Goal: Task Accomplishment & Management: Use online tool/utility

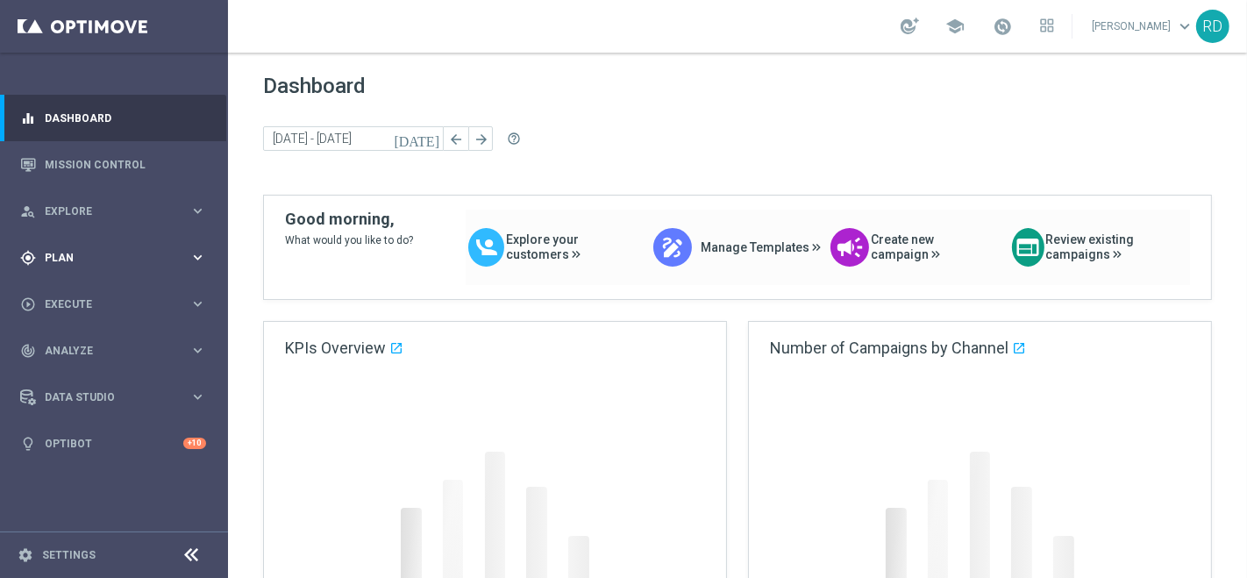
click at [68, 247] on div "gps_fixed Plan keyboard_arrow_right" at bounding box center [113, 257] width 226 height 46
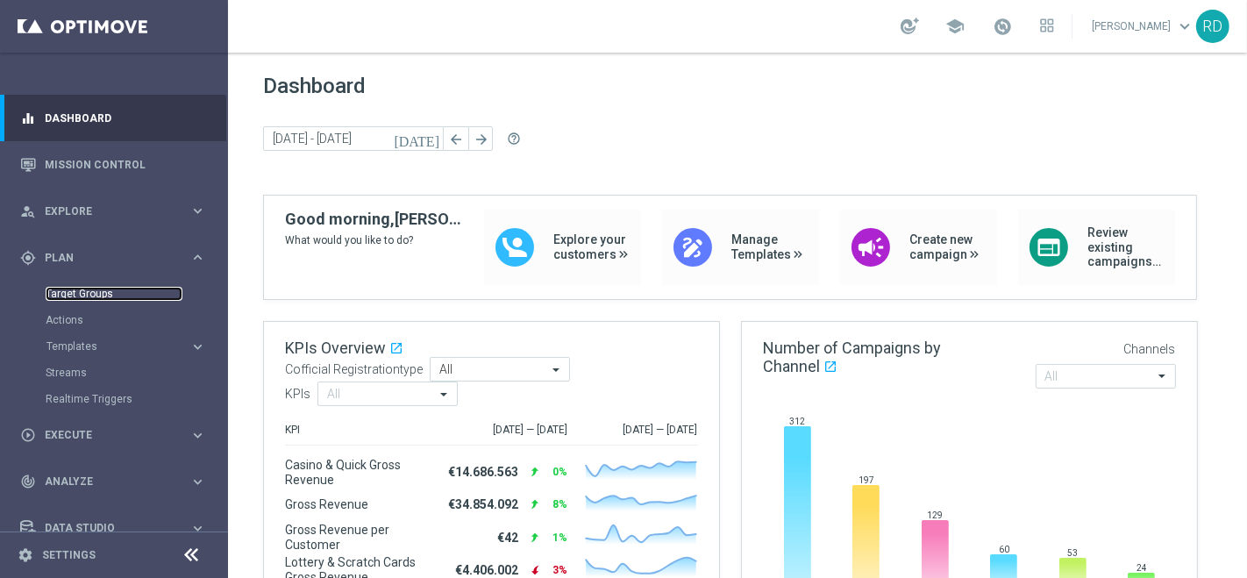
click at [67, 290] on link "Target Groups" at bounding box center [114, 294] width 137 height 14
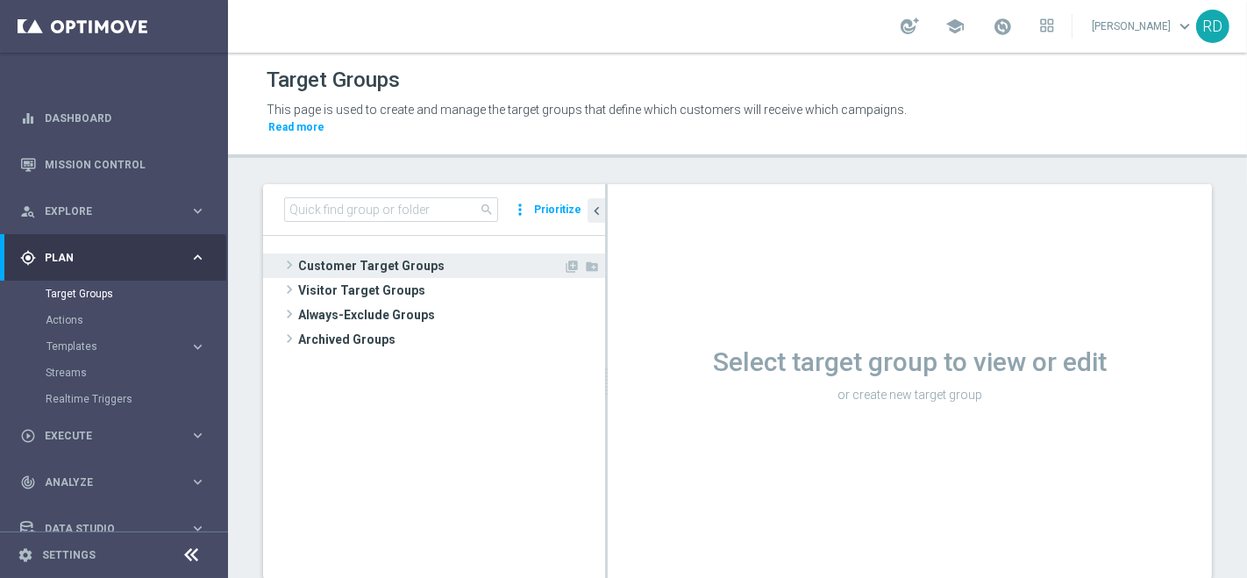
click at [289, 254] on span at bounding box center [290, 264] width 18 height 21
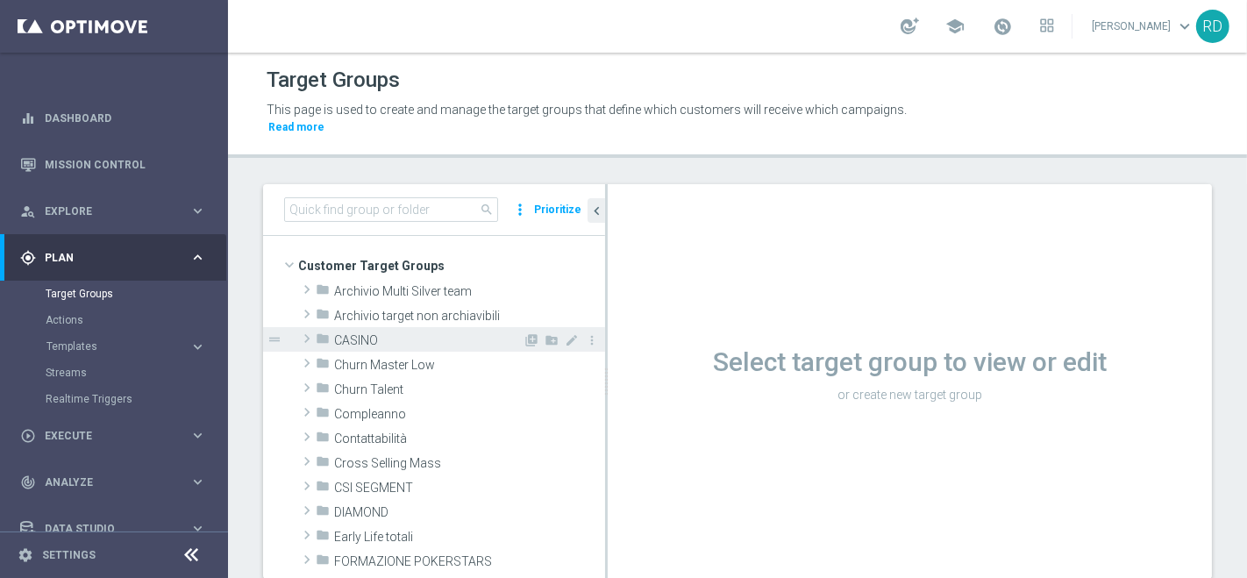
click at [318, 332] on icon "folder" at bounding box center [323, 342] width 14 height 20
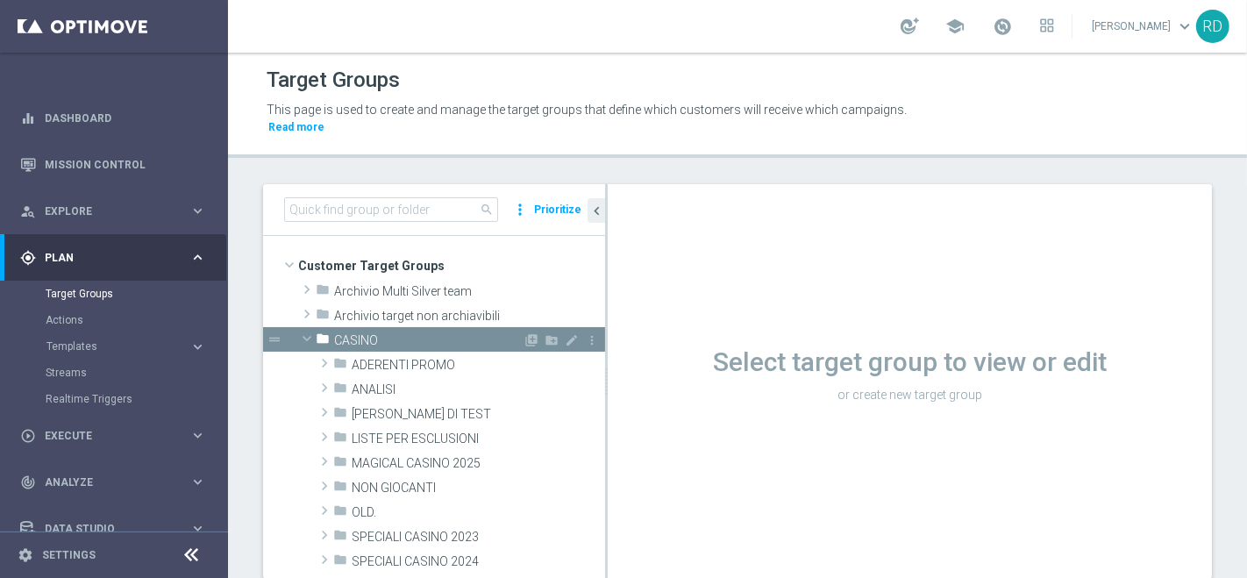
click at [325, 332] on icon "folder" at bounding box center [323, 342] width 14 height 20
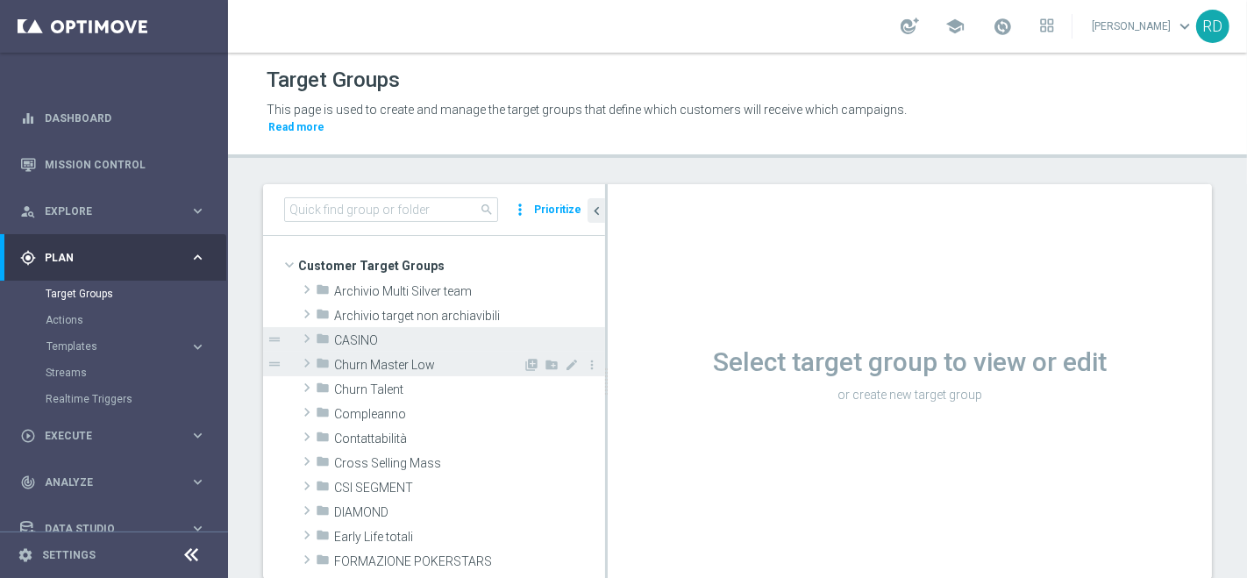
scroll to position [97, 0]
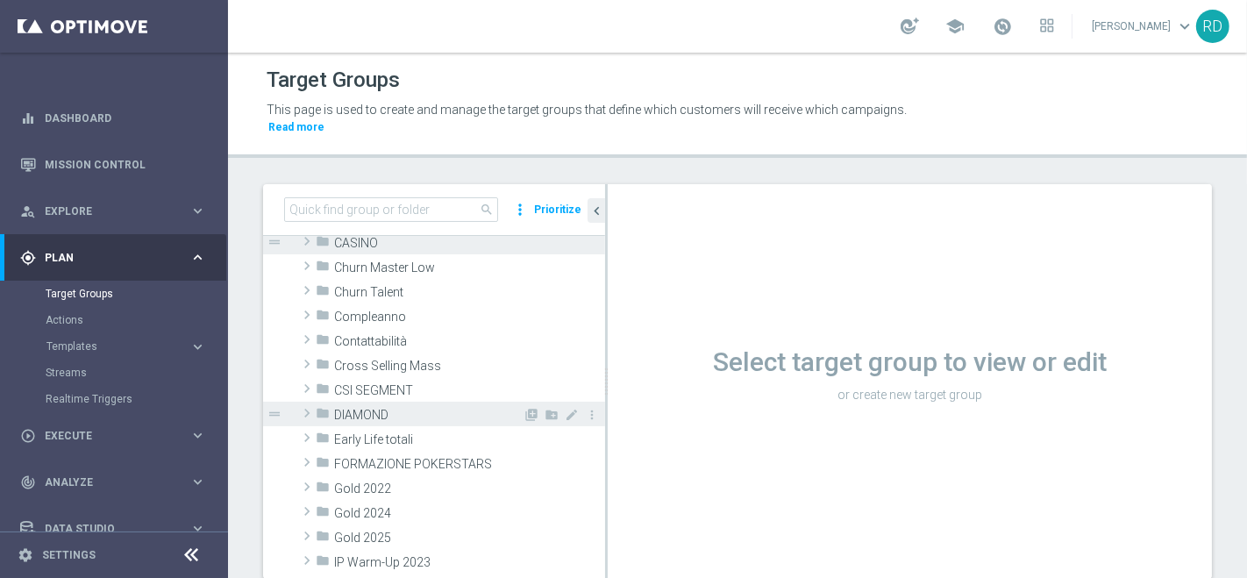
click at [318, 406] on icon "folder" at bounding box center [323, 416] width 14 height 20
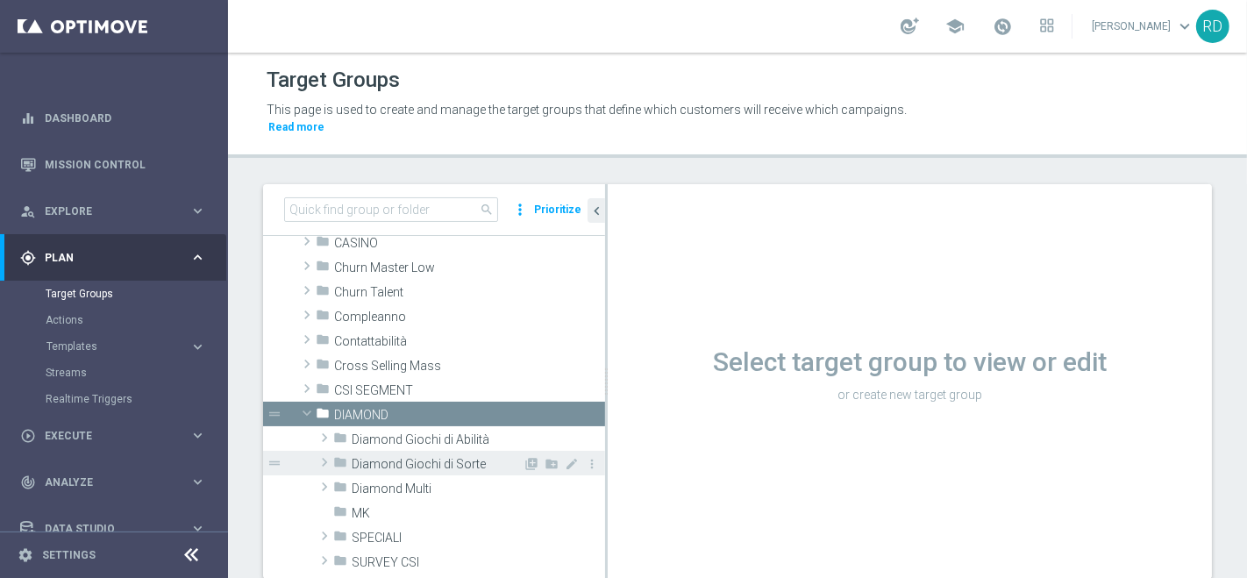
click at [375, 457] on span "Diamond Giochi di Sorte" at bounding box center [437, 464] width 171 height 15
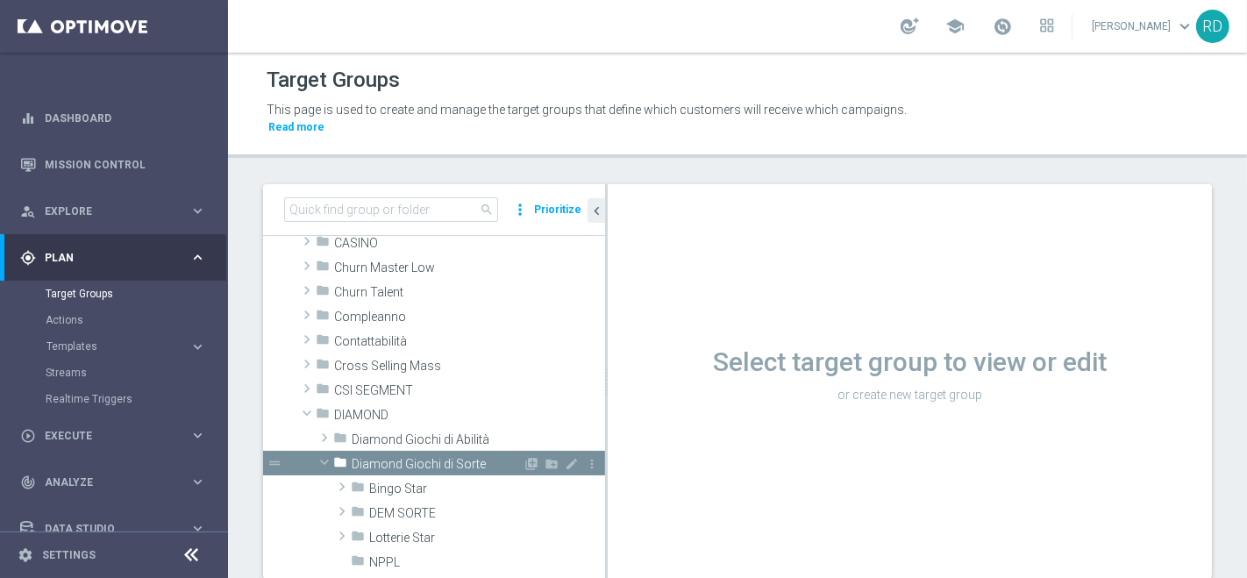
click at [408, 457] on span "Diamond Giochi di Sorte" at bounding box center [437, 464] width 171 height 15
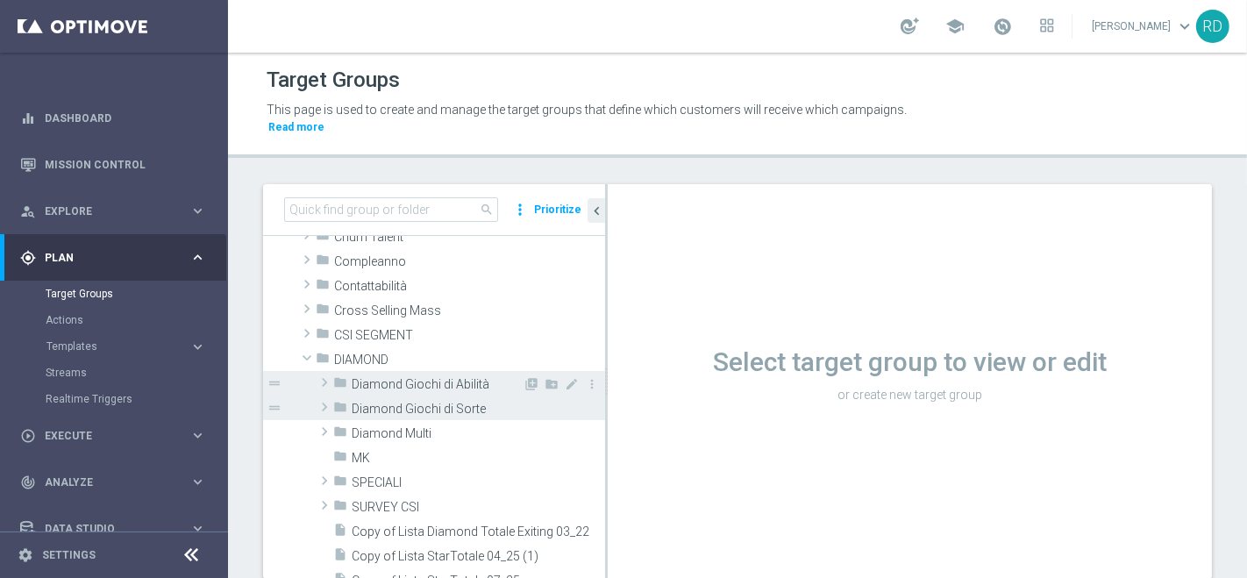
scroll to position [195, 0]
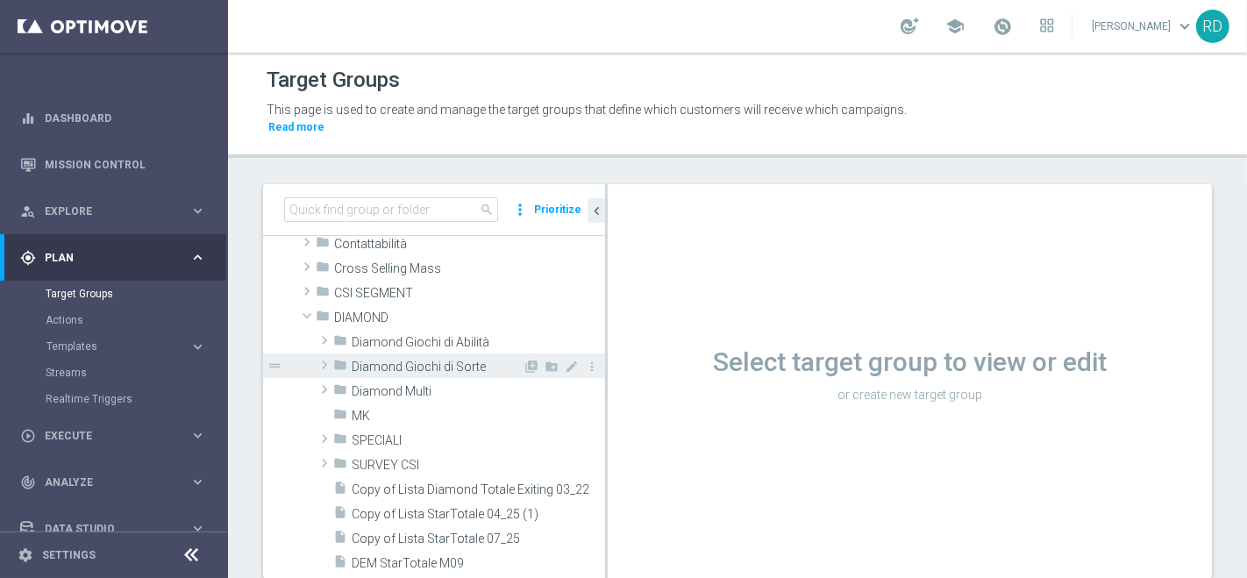
click at [331, 354] on span at bounding box center [325, 364] width 18 height 21
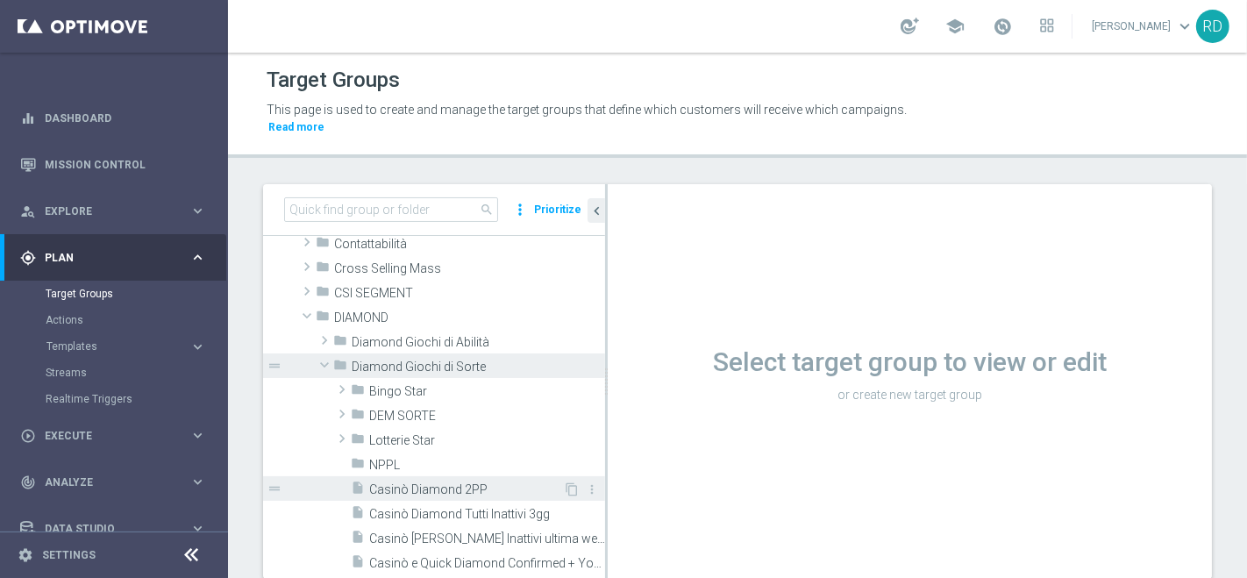
click at [408, 482] on span "Casinò Diamond 2PP" at bounding box center [466, 489] width 194 height 15
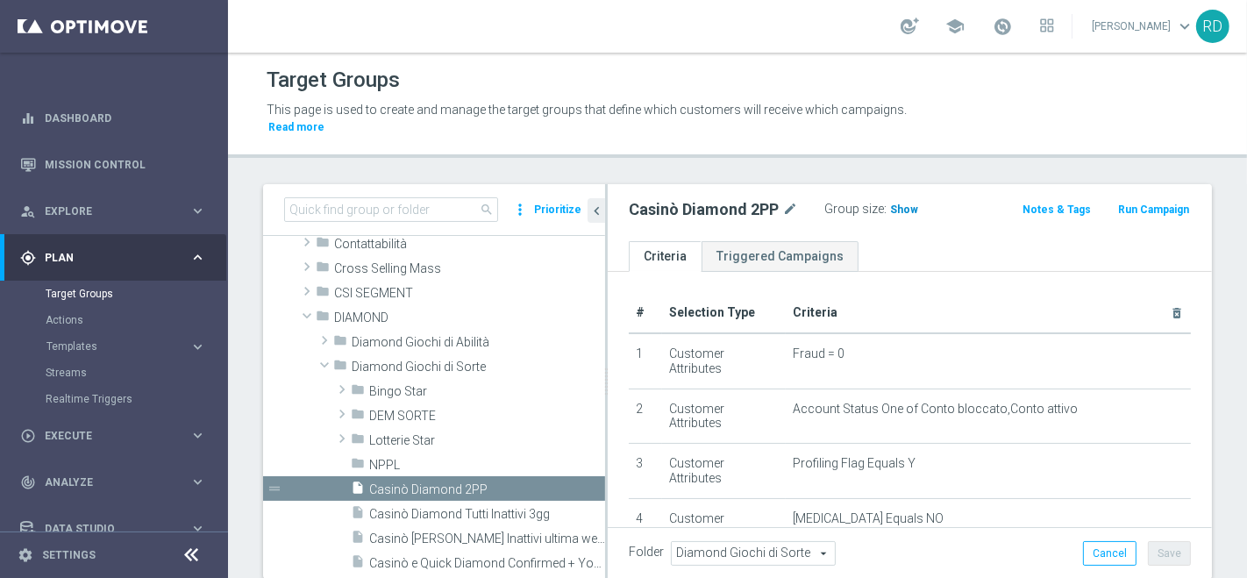
click at [911, 203] on span "Show" at bounding box center [904, 209] width 28 height 12
click at [993, 24] on span at bounding box center [1002, 26] width 19 height 19
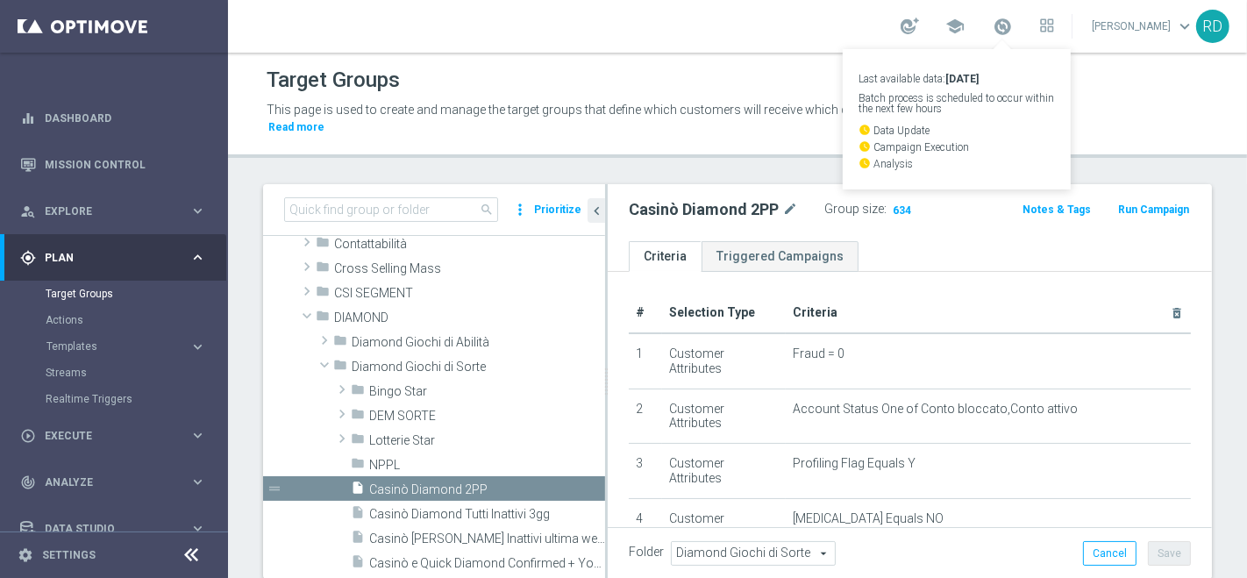
click at [1178, 73] on div "Target Groups" at bounding box center [738, 80] width 942 height 34
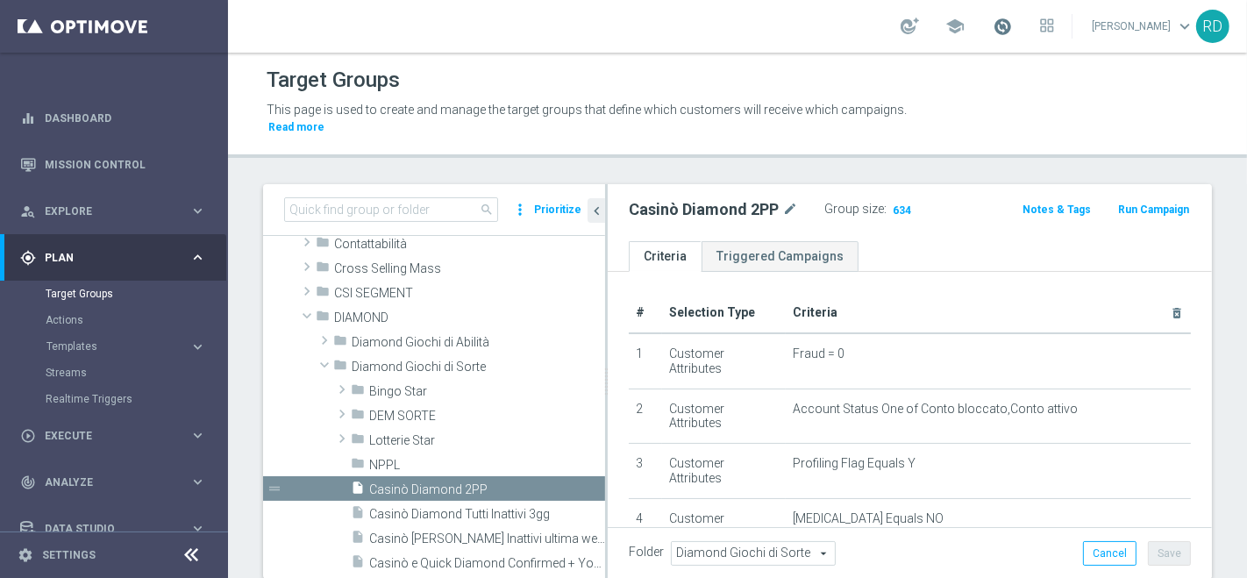
click at [993, 26] on span at bounding box center [1002, 26] width 19 height 19
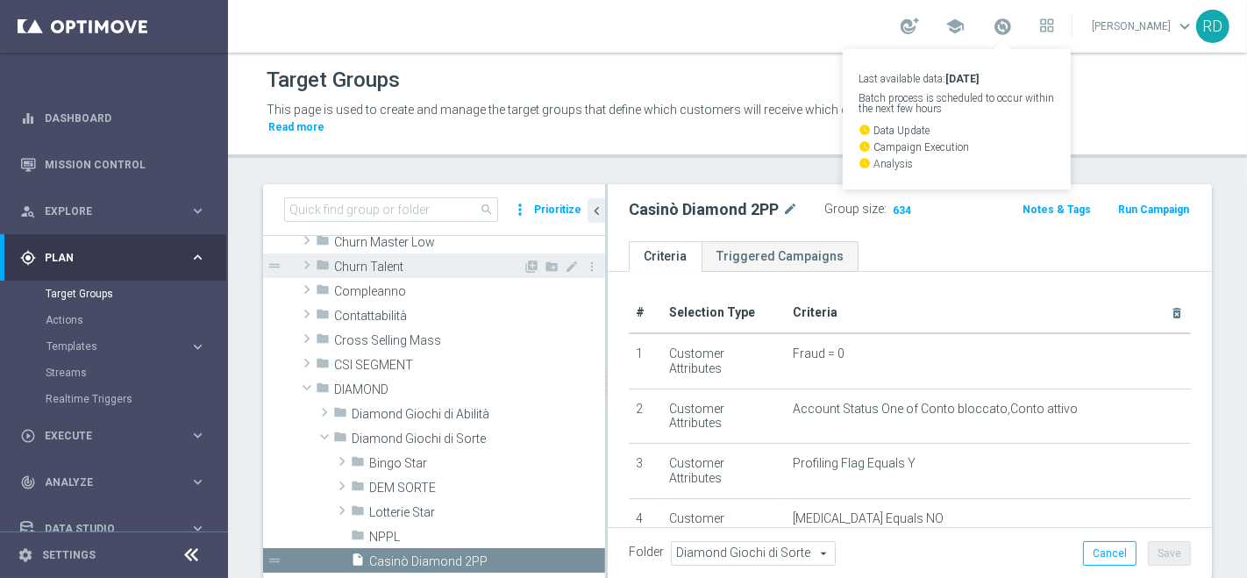
scroll to position [97, 0]
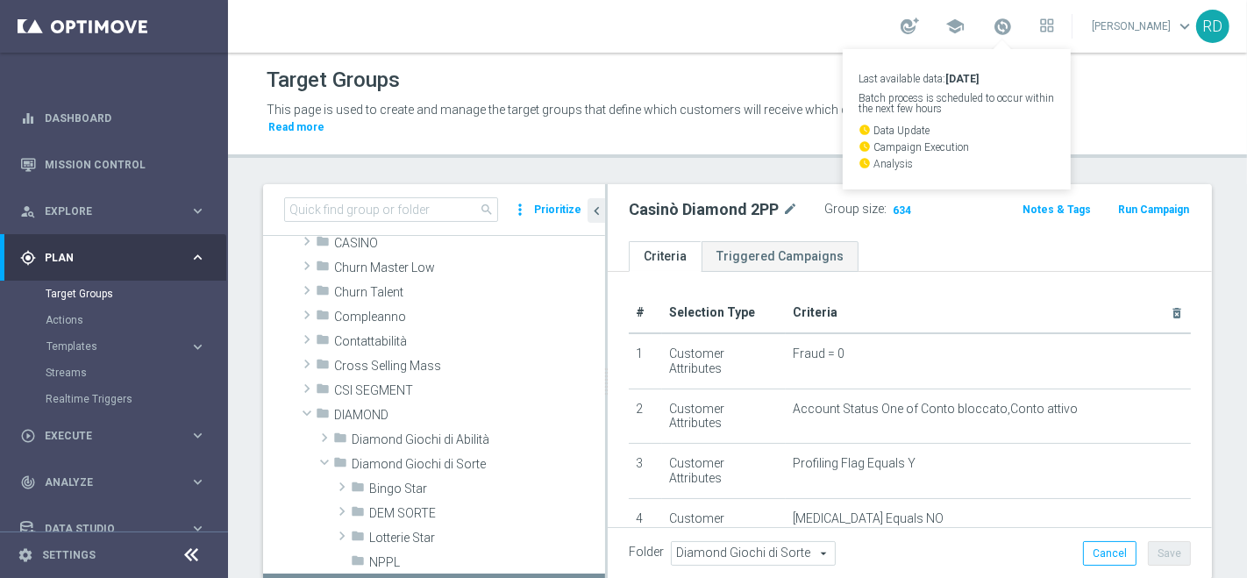
click at [609, 74] on div "Target Groups" at bounding box center [738, 80] width 942 height 34
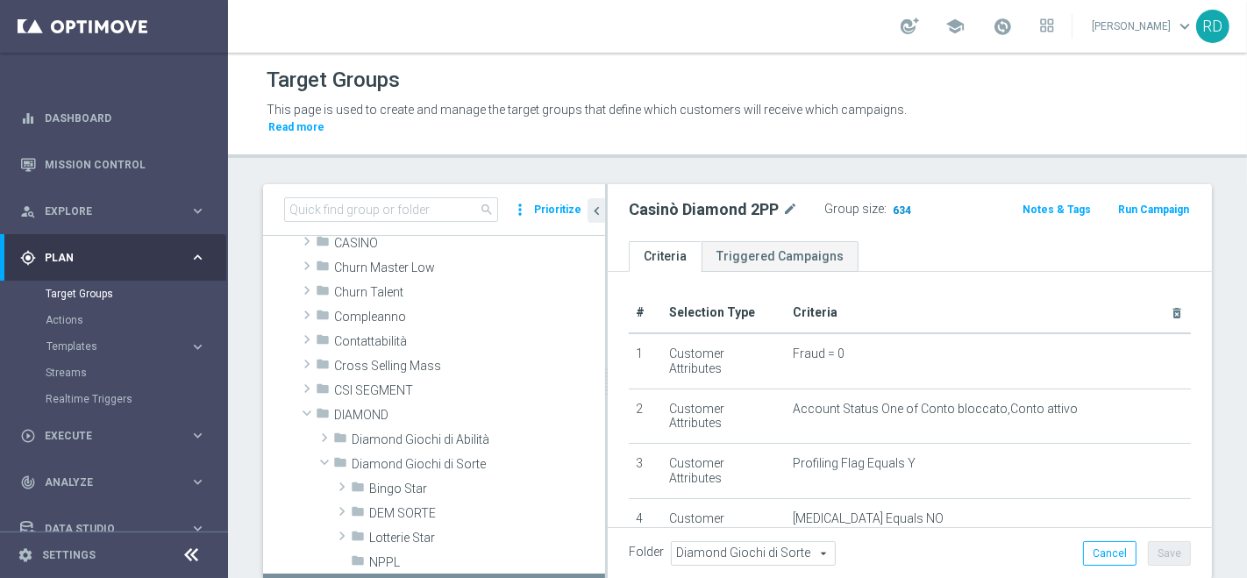
click at [895, 203] on span "634" at bounding box center [902, 211] width 22 height 17
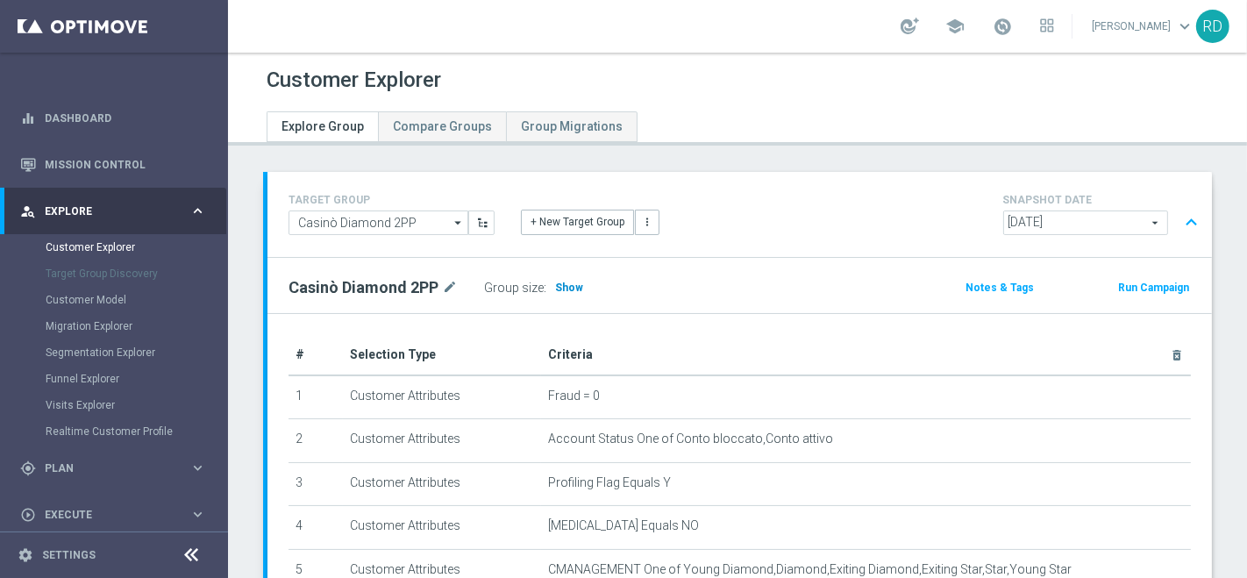
click at [556, 284] on span "Show" at bounding box center [569, 288] width 28 height 12
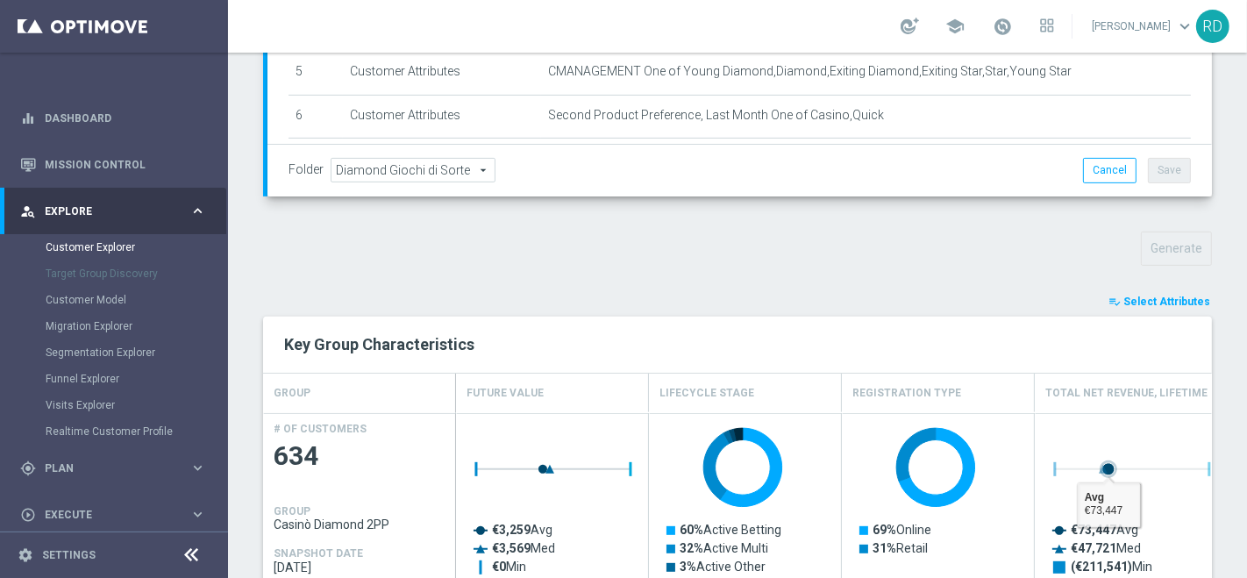
scroll to position [487, 0]
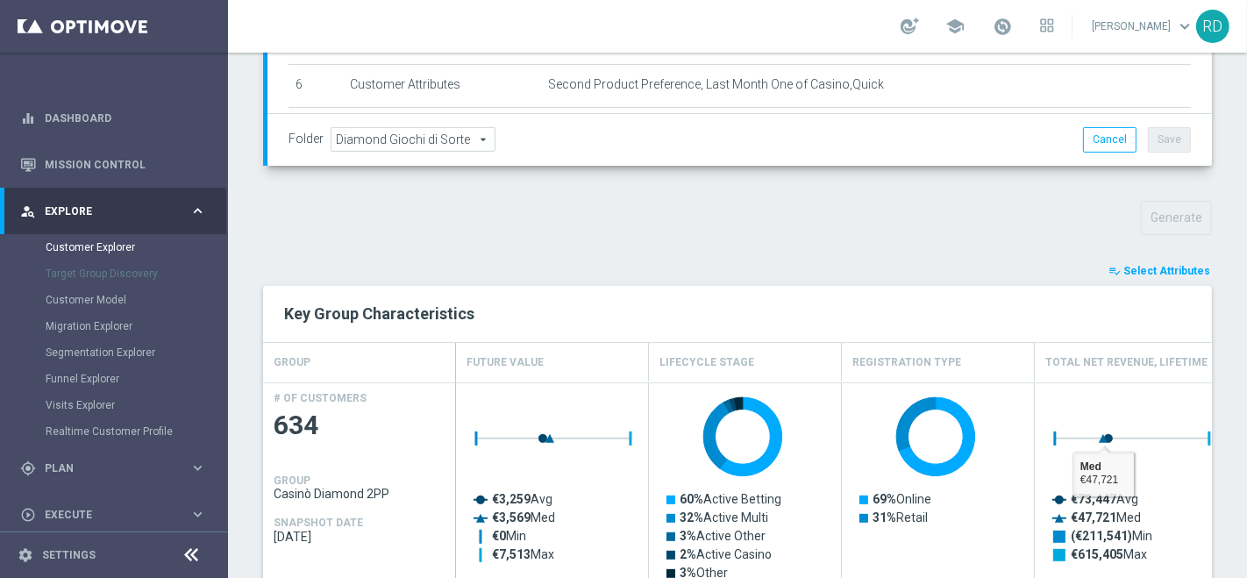
click at [1124, 273] on span "Select Attributes" at bounding box center [1167, 271] width 87 height 12
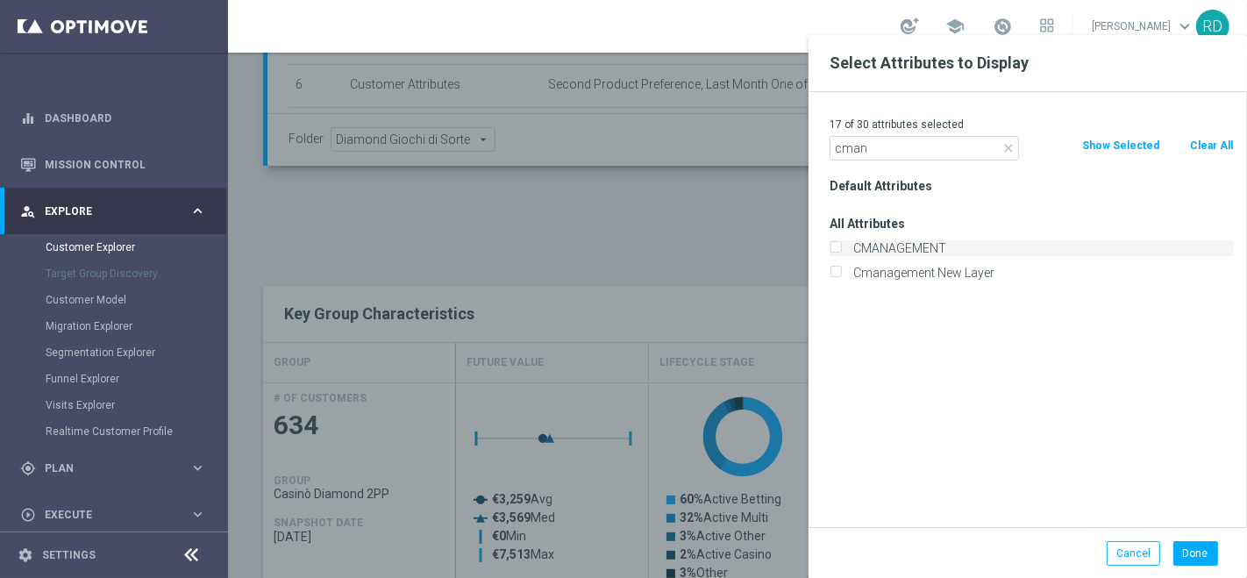
type input "cman"
click at [919, 246] on label "CMANAGEMENT" at bounding box center [1040, 248] width 387 height 16
click at [841, 246] on input "CMANAGEMENT" at bounding box center [835, 250] width 11 height 11
checkbox input "true"
click at [1204, 555] on button "Done" at bounding box center [1196, 553] width 45 height 25
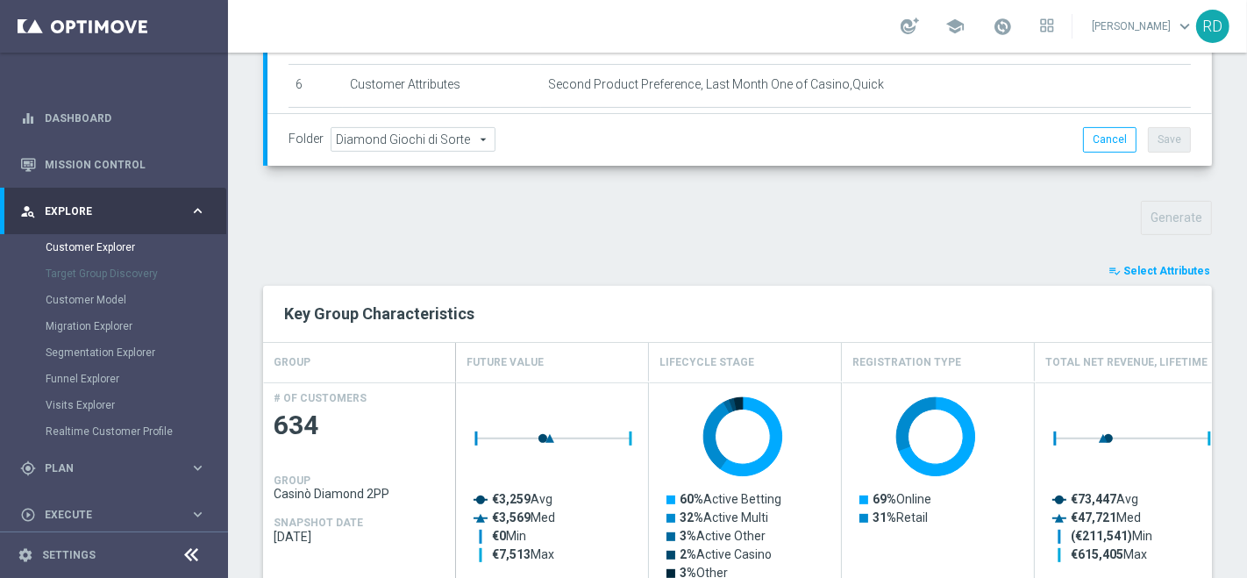
click at [1158, 265] on span "Select Attributes" at bounding box center [1167, 271] width 87 height 12
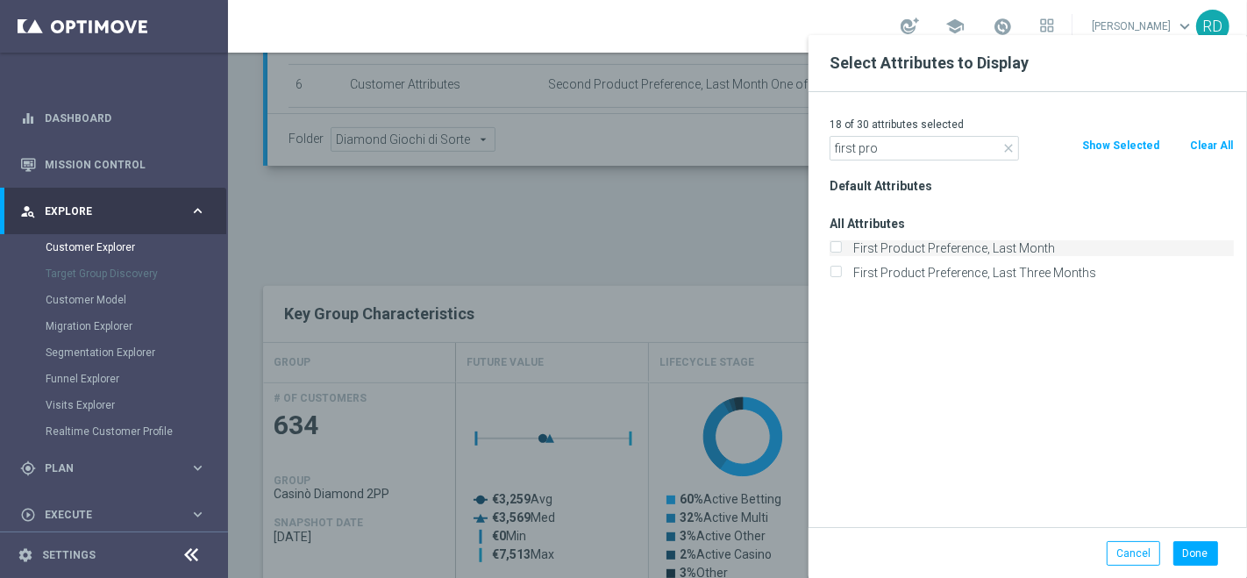
type input "first pro"
click at [951, 248] on label "First Product Preference, Last Month" at bounding box center [1040, 248] width 387 height 16
click at [841, 248] on input "First Product Preference, Last Month" at bounding box center [835, 250] width 11 height 11
checkbox input "true"
click at [1199, 551] on button "Done" at bounding box center [1196, 553] width 45 height 25
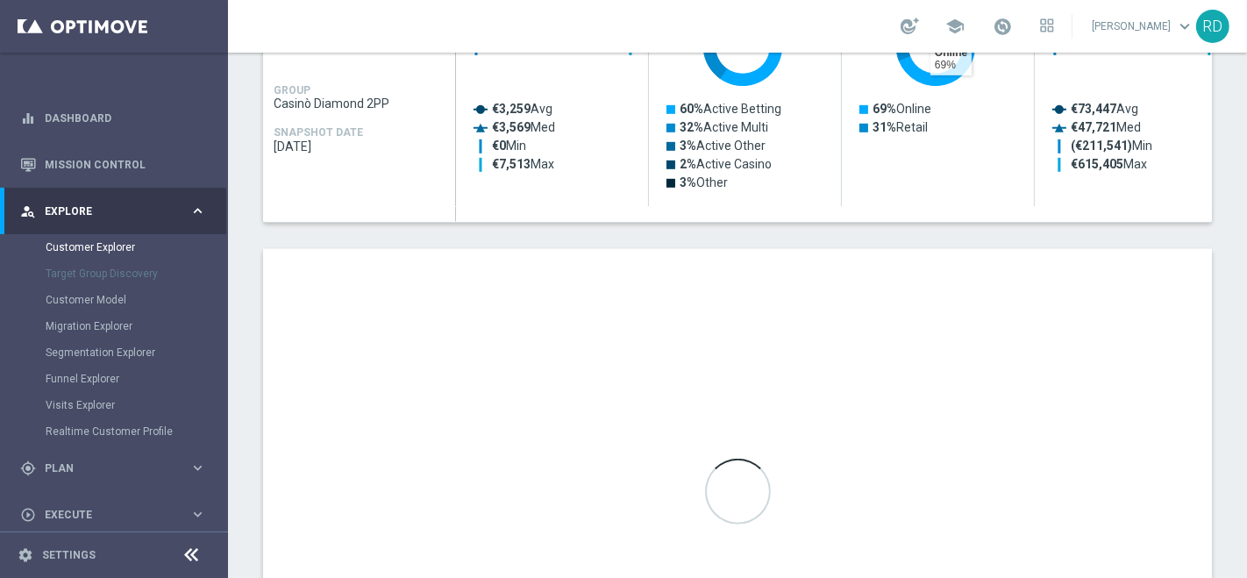
scroll to position [1074, 0]
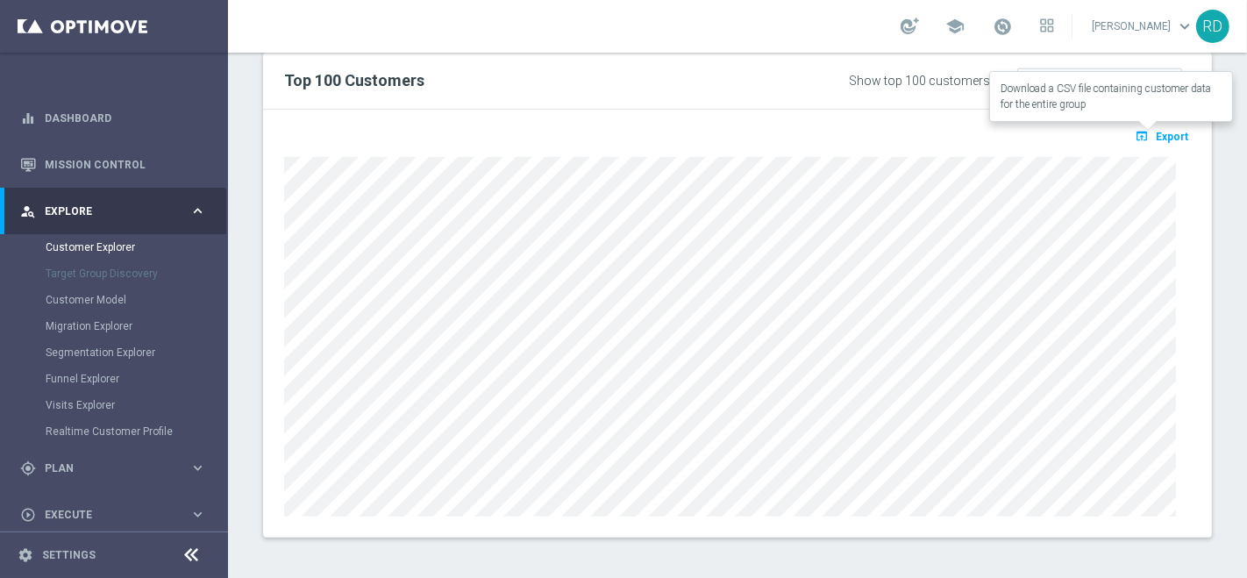
click at [1174, 131] on span "Export" at bounding box center [1172, 137] width 32 height 12
